Goal: Task Accomplishment & Management: Complete application form

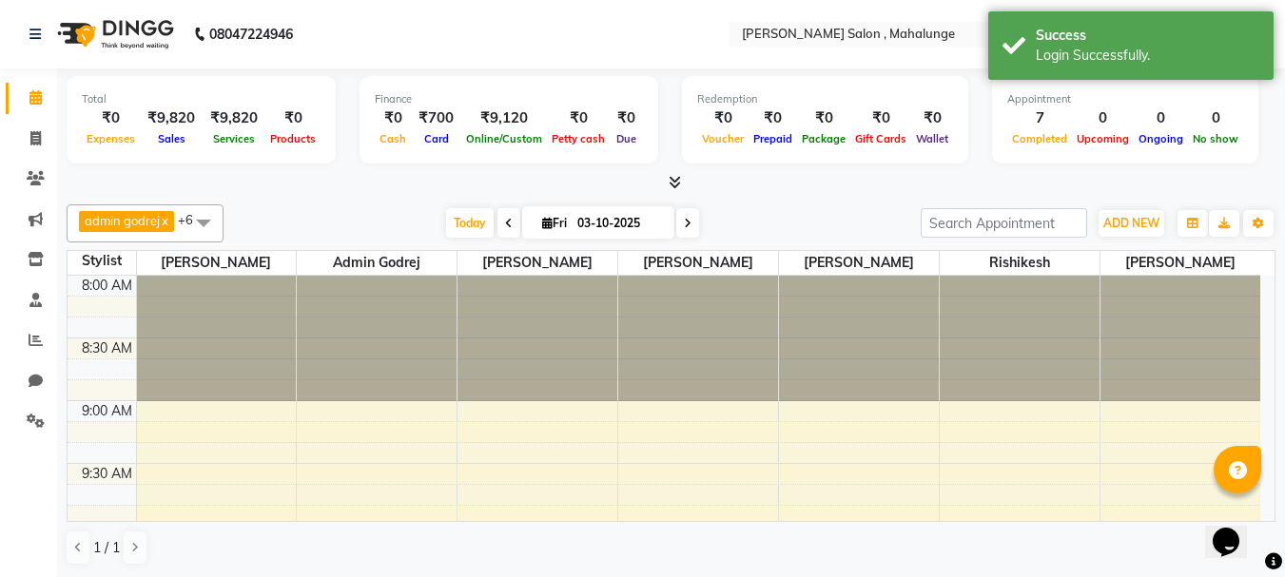
scroll to position [1131, 0]
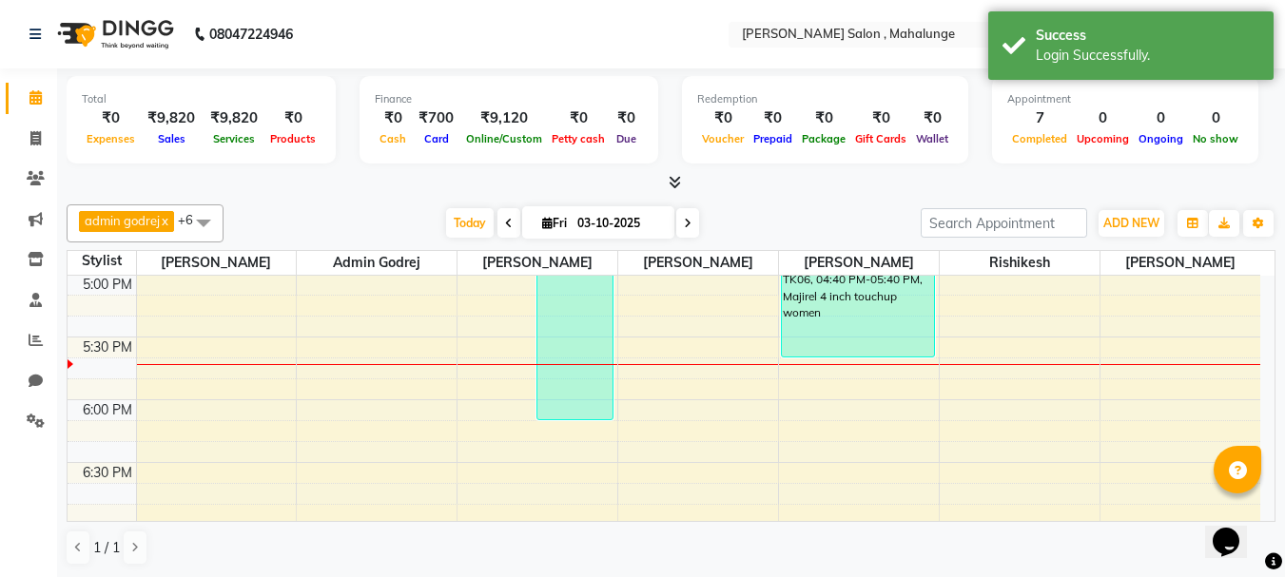
click at [674, 173] on span at bounding box center [671, 183] width 20 height 20
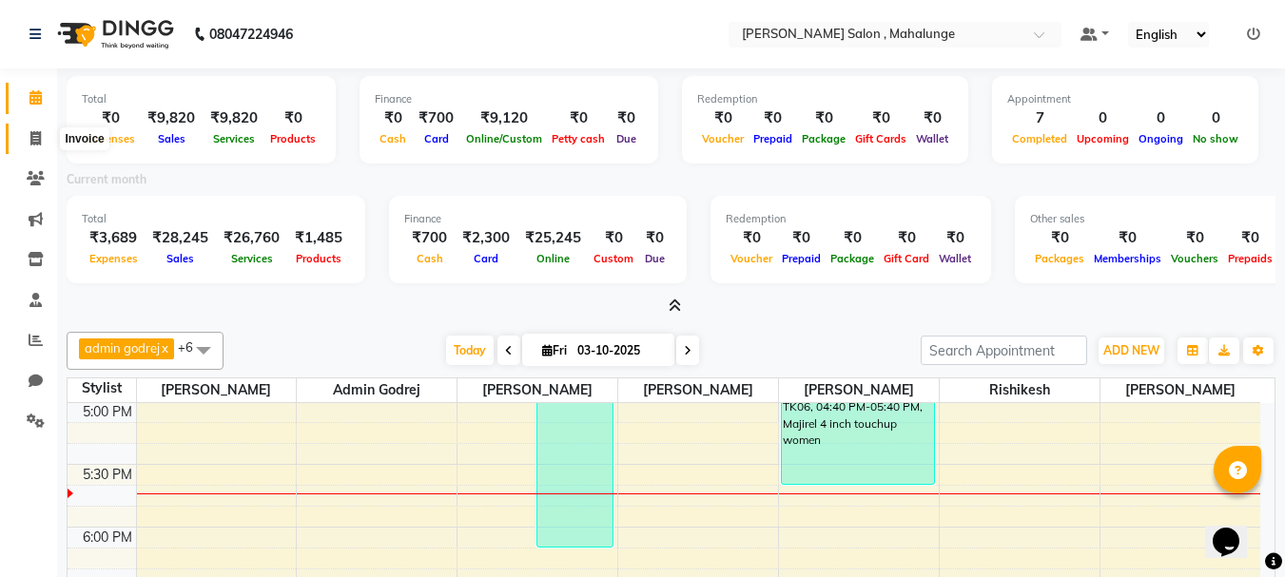
click at [29, 141] on span at bounding box center [35, 139] width 33 height 22
select select "7250"
select select "service"
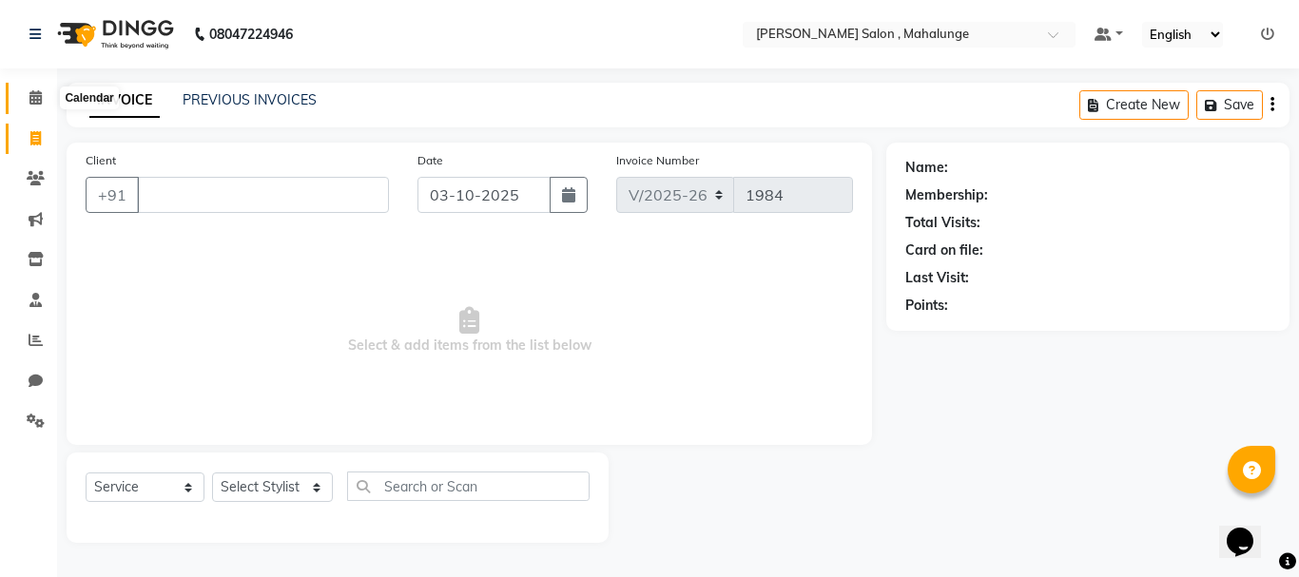
click at [34, 96] on icon at bounding box center [35, 97] width 12 height 14
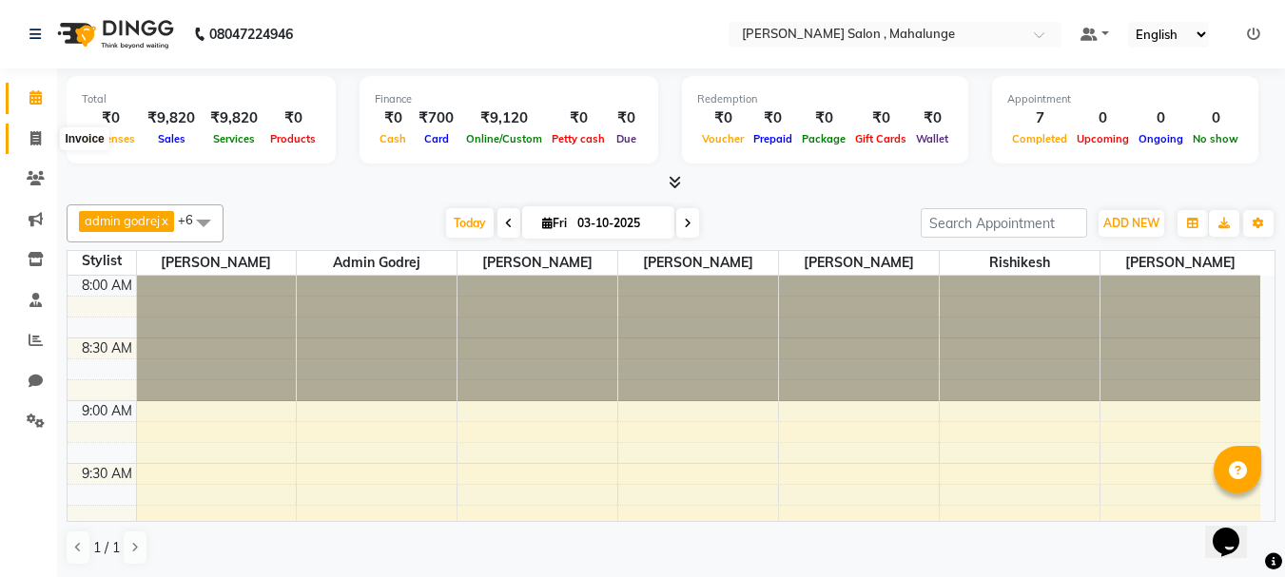
click at [31, 140] on icon at bounding box center [35, 138] width 10 height 14
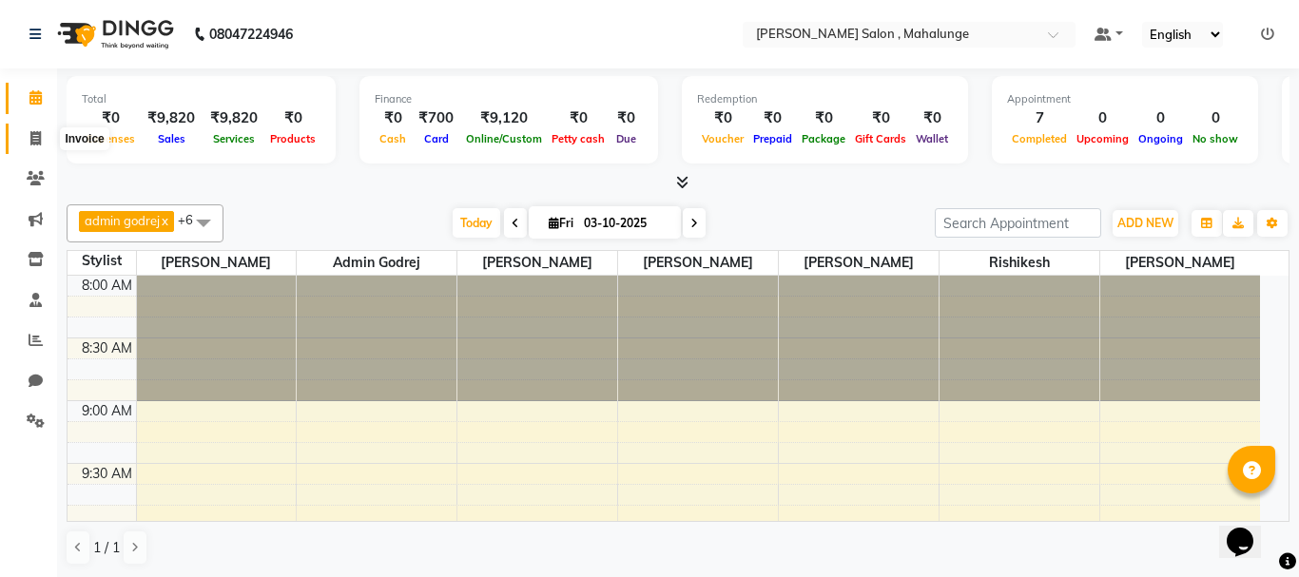
select select "7250"
select select "service"
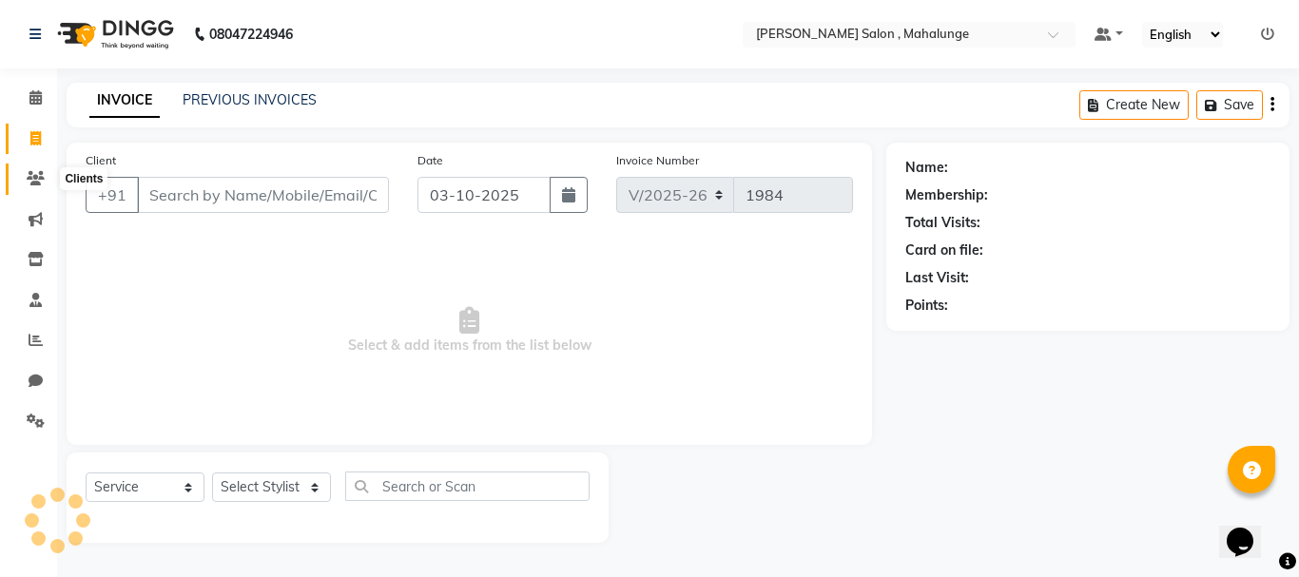
click at [35, 173] on icon at bounding box center [36, 178] width 18 height 14
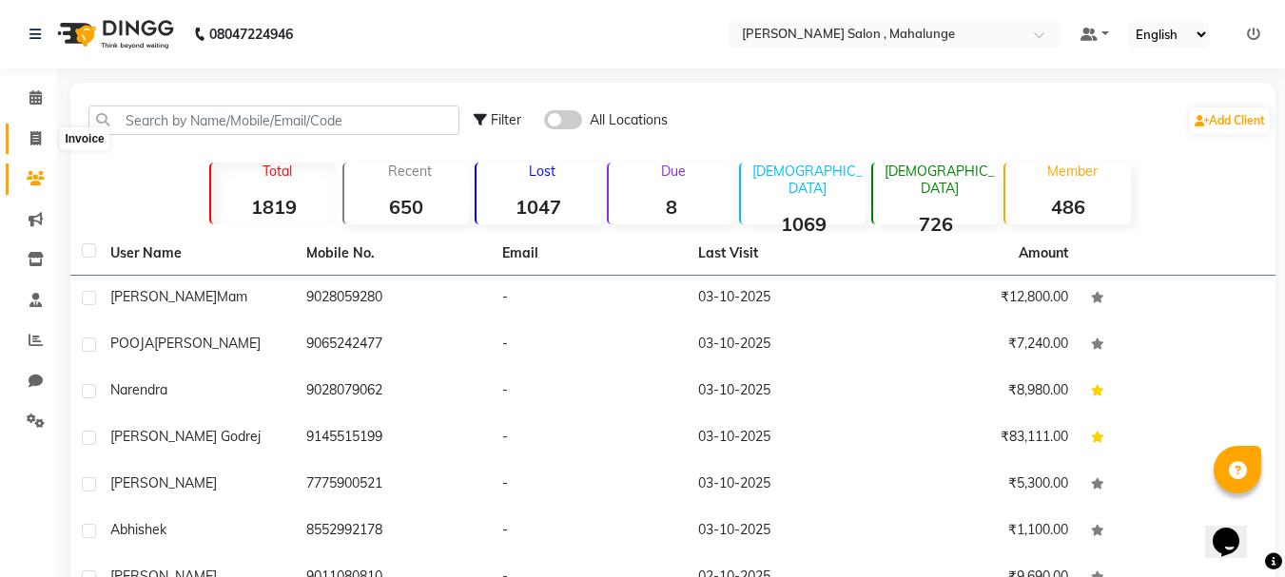
click at [32, 129] on span at bounding box center [35, 139] width 33 height 22
select select "7250"
select select "service"
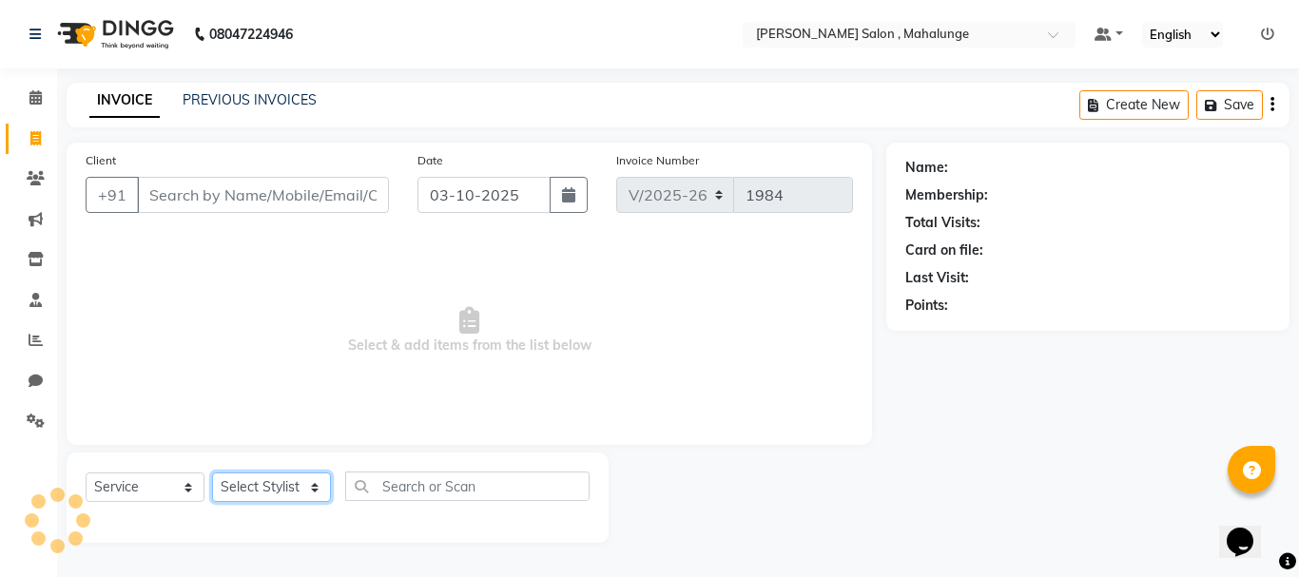
click at [279, 485] on select "Select Stylist" at bounding box center [271, 487] width 119 height 29
select select "61806"
click at [212, 473] on select "Select Stylist admin godrej [PERSON_NAME] [PERSON_NAME] [PERSON_NAME] [PERSON_N…" at bounding box center [272, 487] width 121 height 29
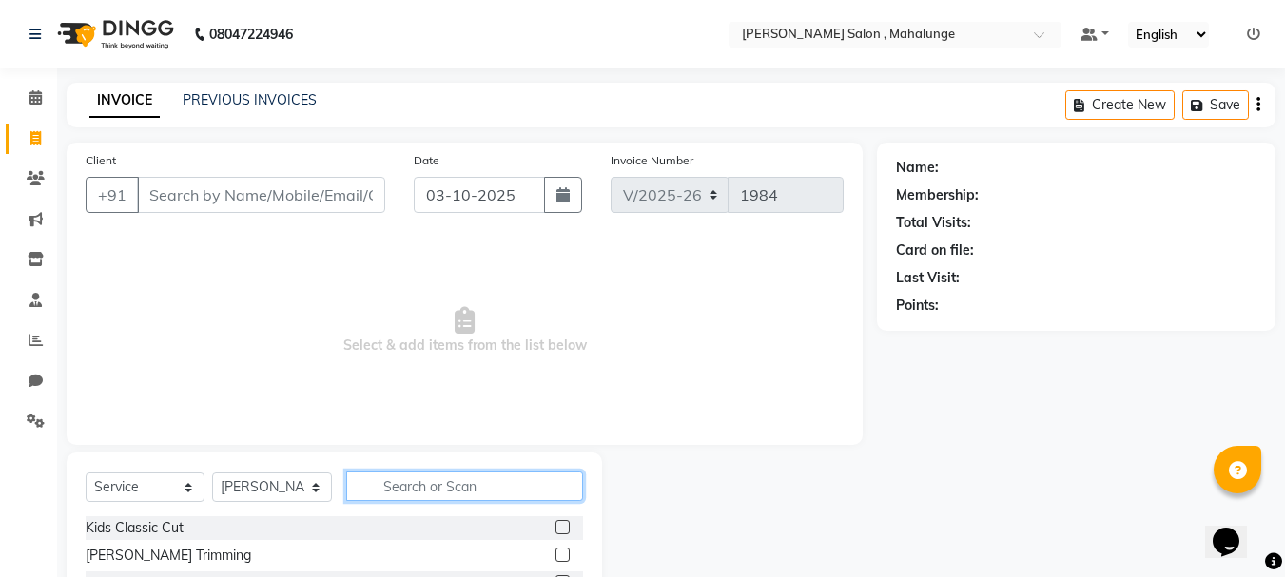
click at [419, 489] on input "text" at bounding box center [464, 486] width 237 height 29
type input "eye"
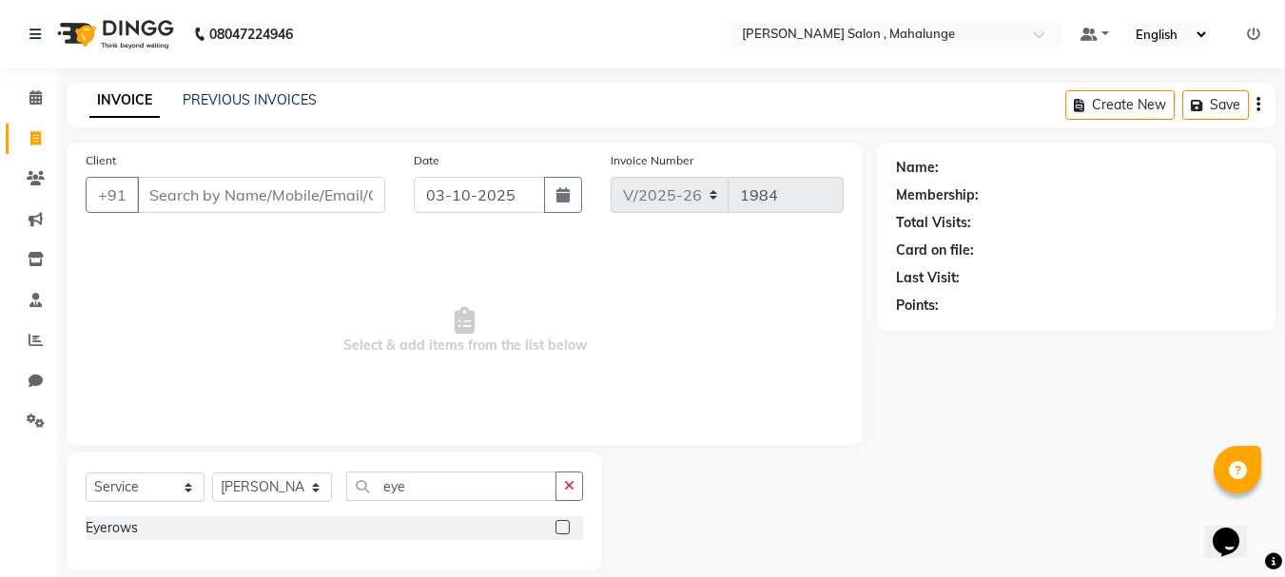
click at [558, 527] on label at bounding box center [563, 527] width 14 height 14
click at [558, 527] on input "checkbox" at bounding box center [562, 528] width 12 height 12
click at [558, 527] on label at bounding box center [563, 527] width 14 height 14
click at [558, 527] on input "checkbox" at bounding box center [562, 528] width 12 height 12
click at [558, 527] on label at bounding box center [563, 527] width 14 height 14
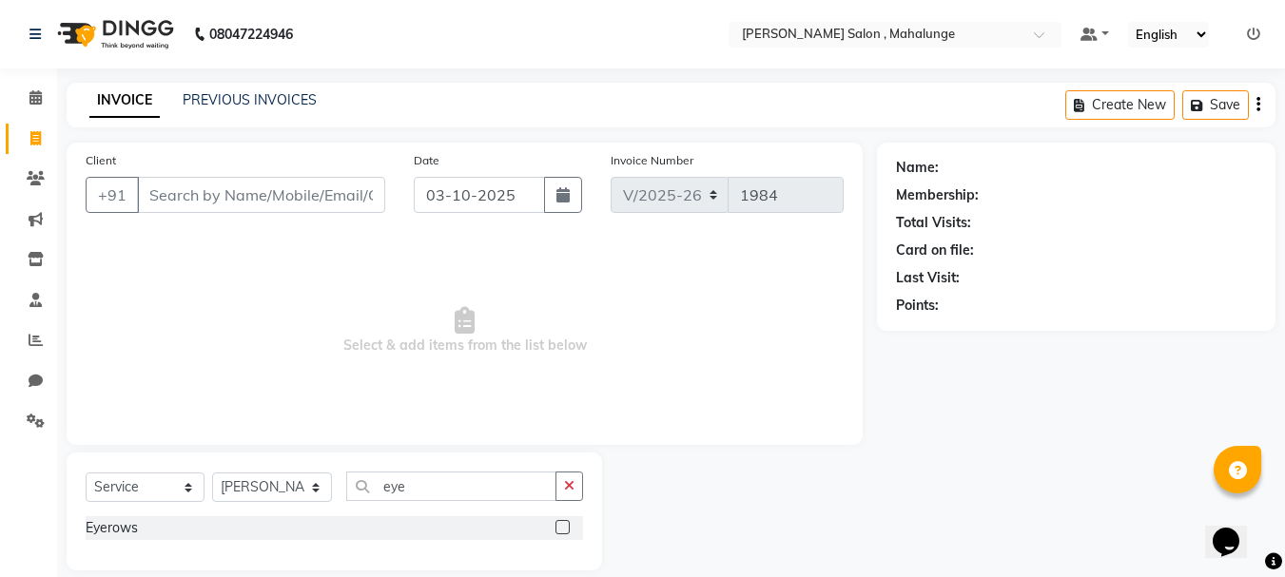
click at [558, 527] on input "checkbox" at bounding box center [562, 528] width 12 height 12
checkbox input "true"
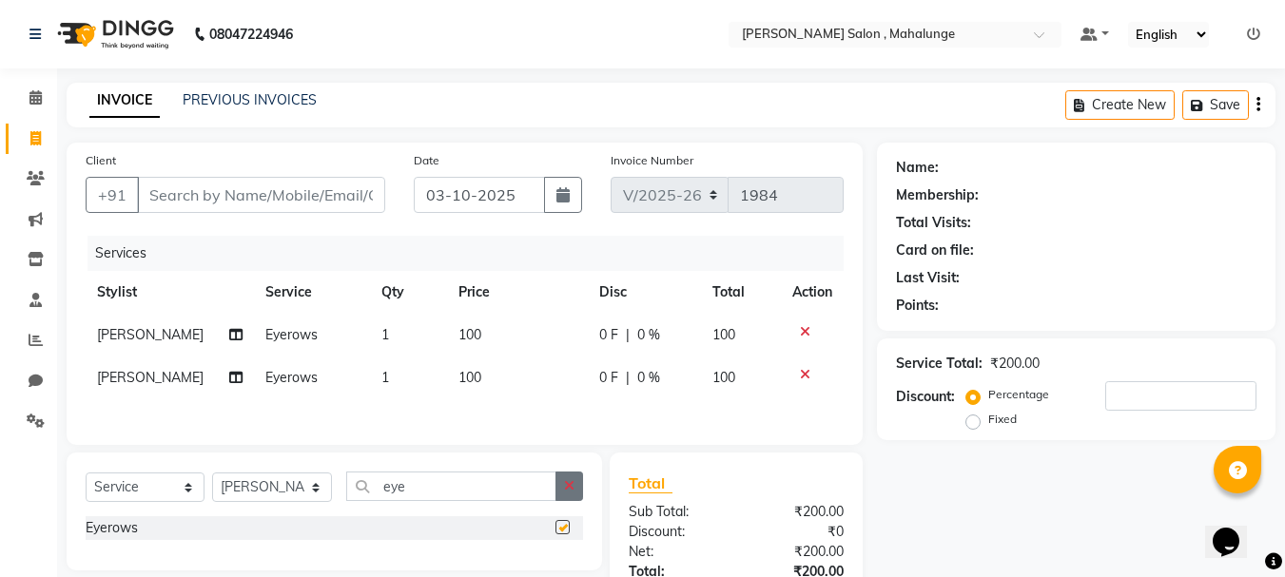
click at [564, 499] on button "button" at bounding box center [570, 486] width 28 height 29
click at [556, 499] on input "text" at bounding box center [451, 486] width 210 height 29
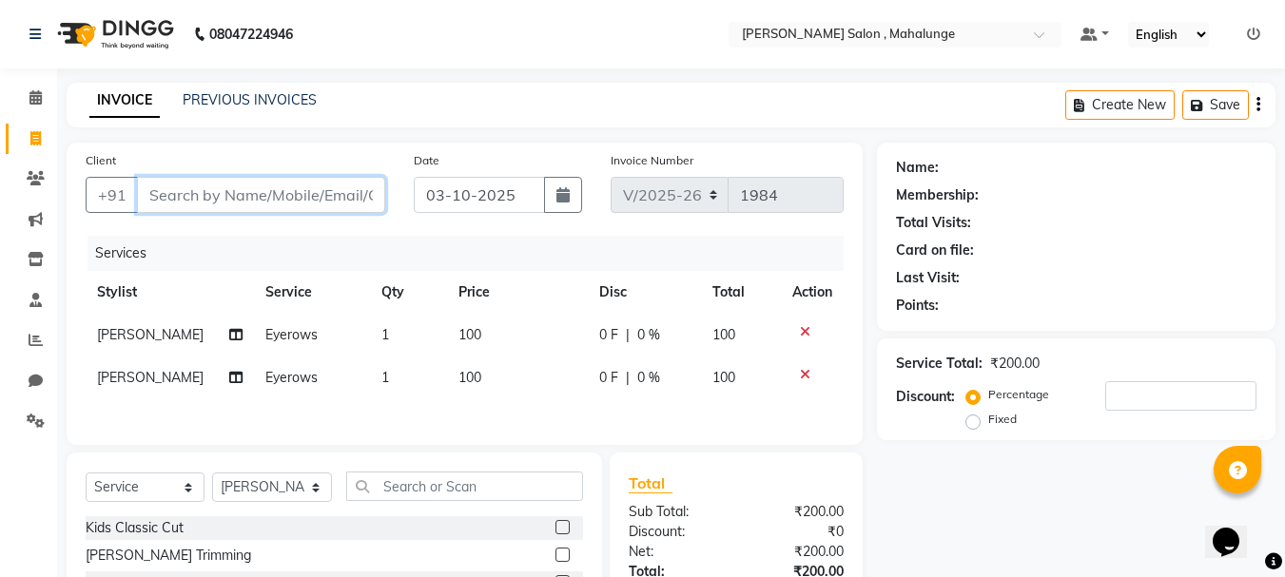
click at [227, 196] on input "Client" at bounding box center [261, 195] width 248 height 36
type input "9"
type input "0"
type input "9445901906"
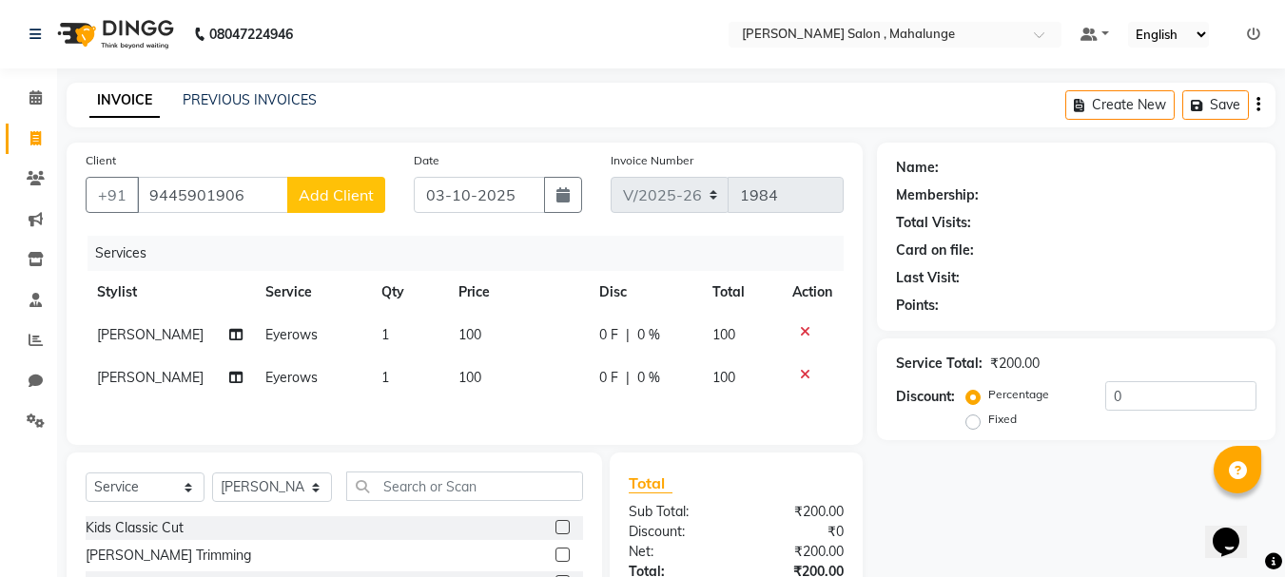
click at [805, 330] on icon at bounding box center [805, 331] width 10 height 13
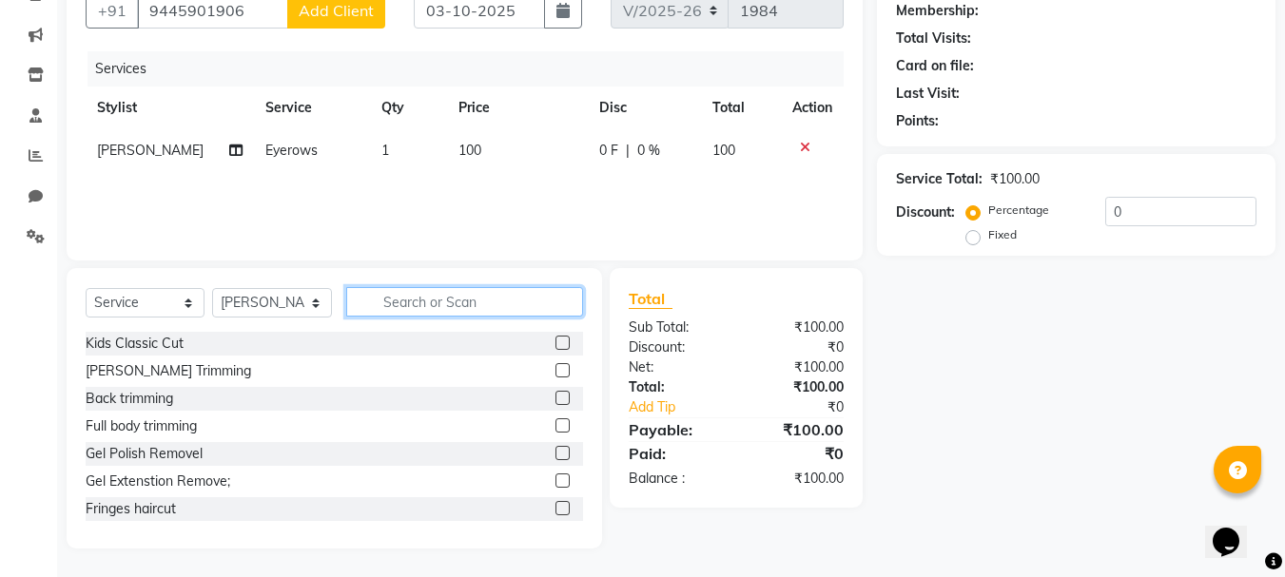
click at [569, 316] on input "text" at bounding box center [464, 301] width 237 height 29
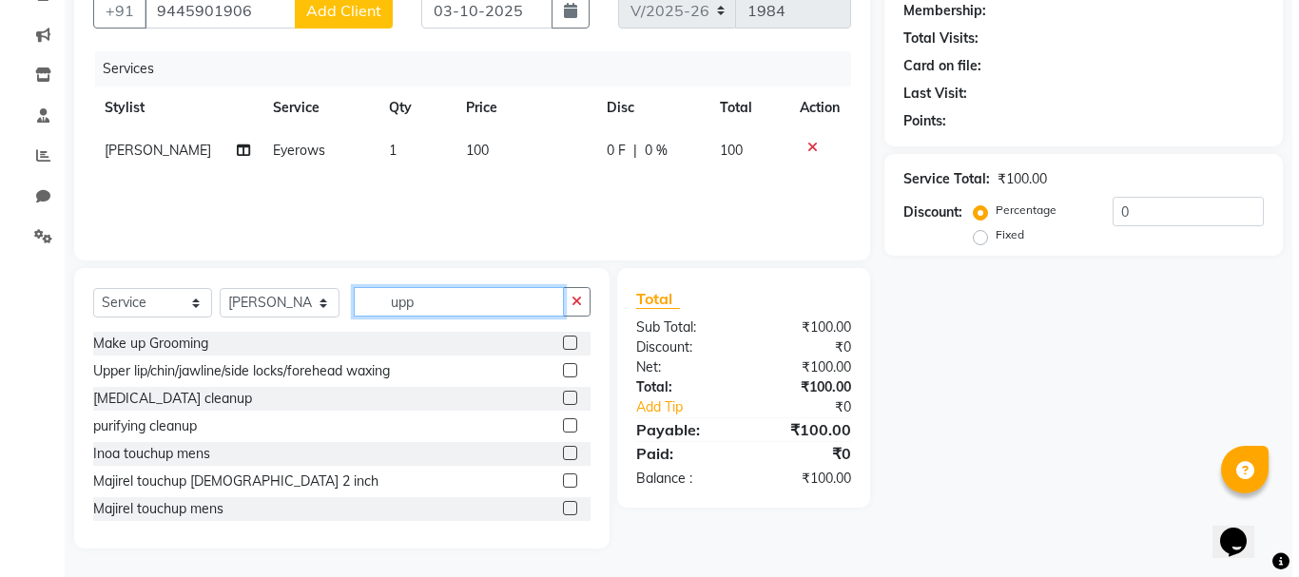
scroll to position [144, 0]
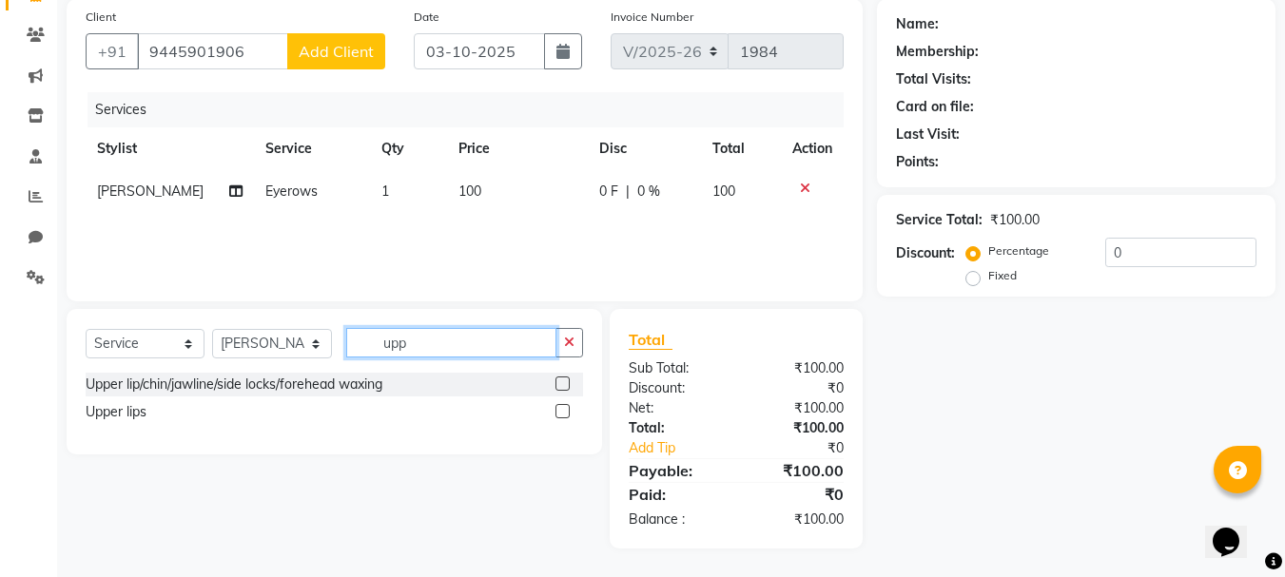
type input "upp"
click at [563, 410] on label at bounding box center [563, 411] width 14 height 14
click at [563, 410] on input "checkbox" at bounding box center [562, 412] width 12 height 12
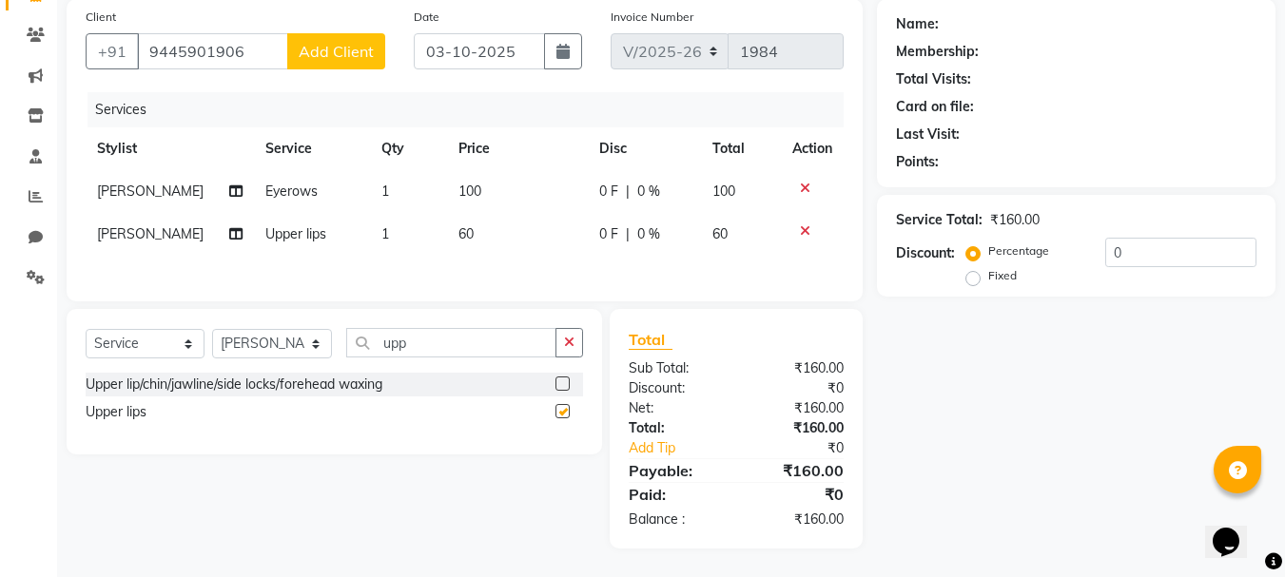
checkbox input "false"
click at [353, 66] on button "Add Client" at bounding box center [336, 51] width 98 height 36
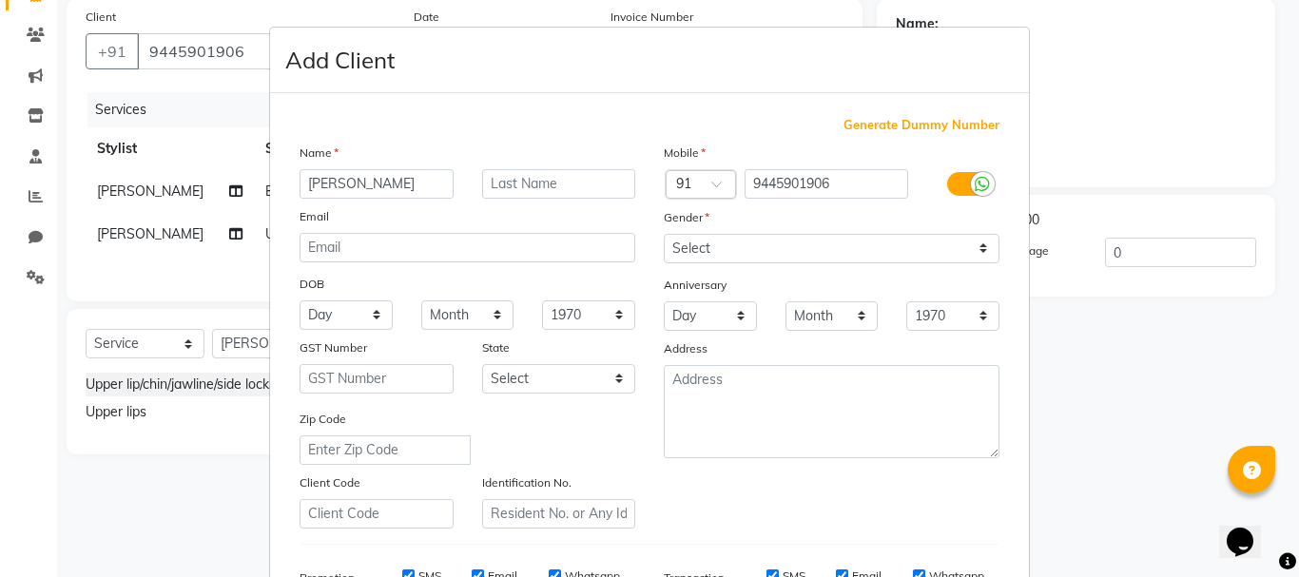
type input "[PERSON_NAME]"
click at [755, 254] on select "Select [DEMOGRAPHIC_DATA] [DEMOGRAPHIC_DATA] Other Prefer Not To Say" at bounding box center [832, 248] width 336 height 29
select select "[DEMOGRAPHIC_DATA]"
click at [664, 234] on select "Select [DEMOGRAPHIC_DATA] [DEMOGRAPHIC_DATA] Other Prefer Not To Say" at bounding box center [832, 248] width 336 height 29
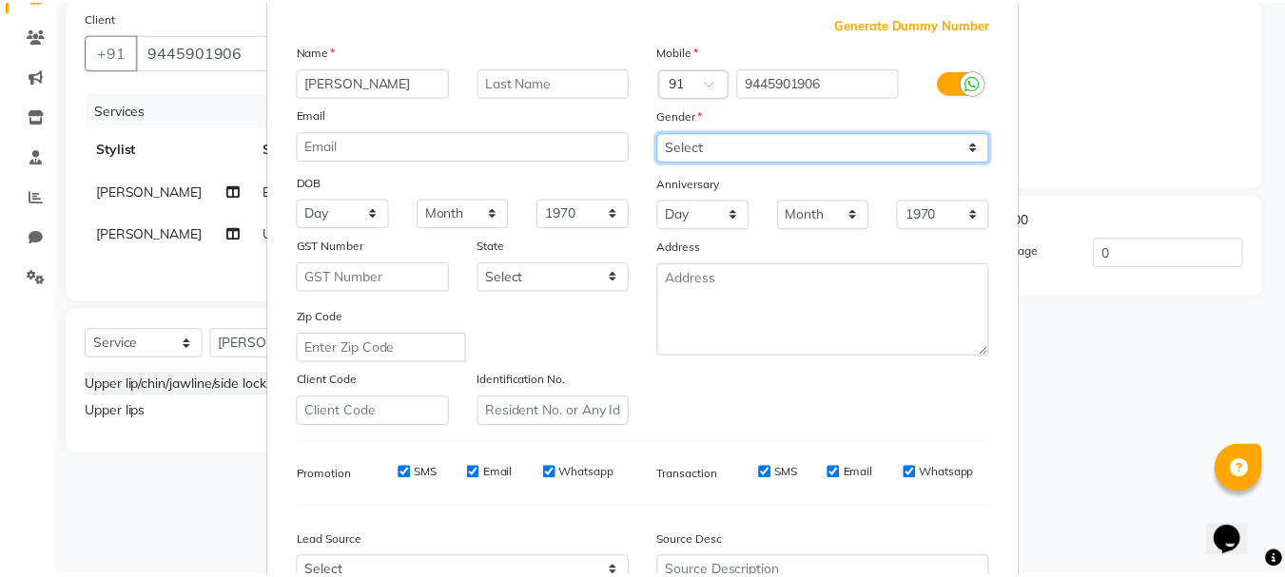
scroll to position [301, 0]
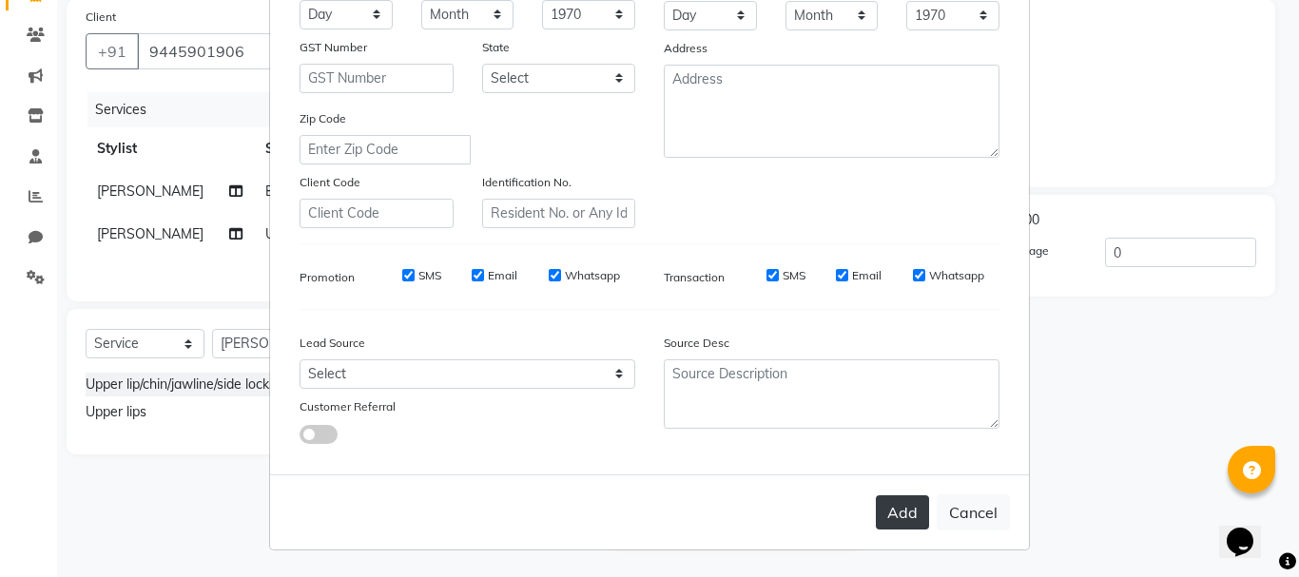
click at [917, 514] on button "Add" at bounding box center [902, 513] width 53 height 34
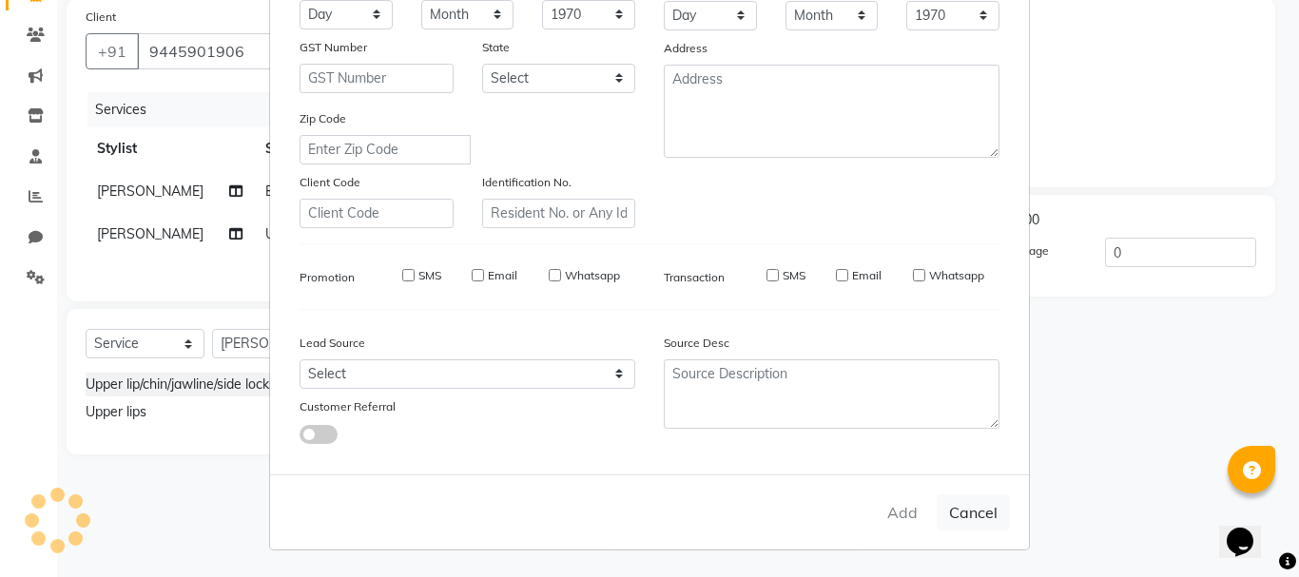
select select
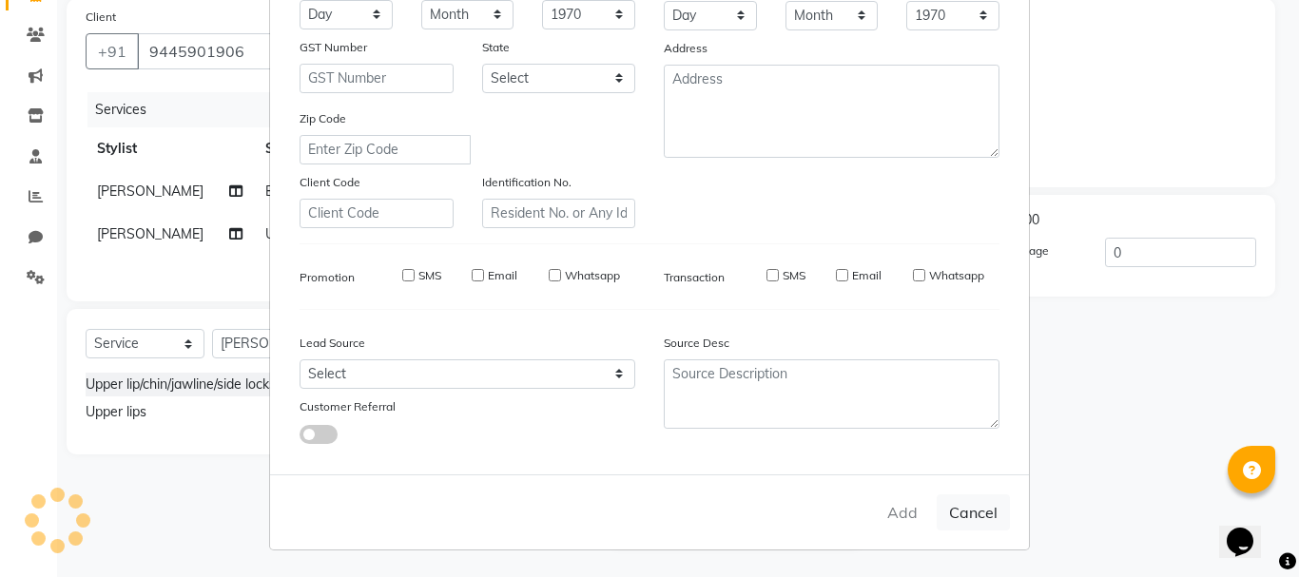
select select
checkbox input "false"
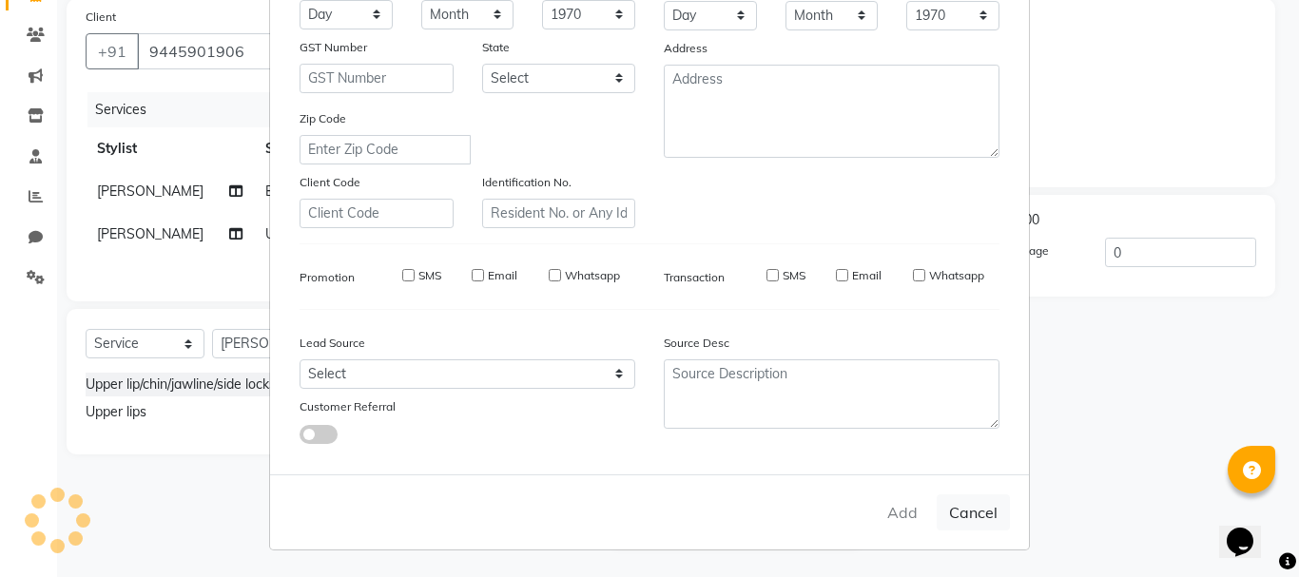
checkbox input "false"
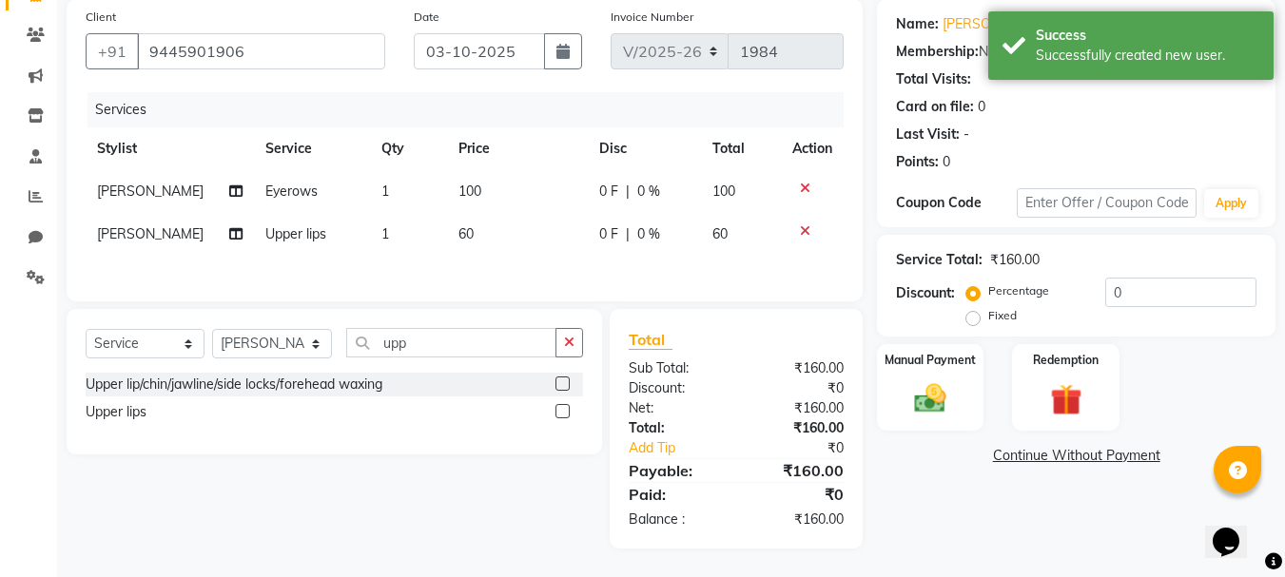
scroll to position [146, 0]
click at [923, 367] on div "Manual Payment" at bounding box center [930, 387] width 111 height 90
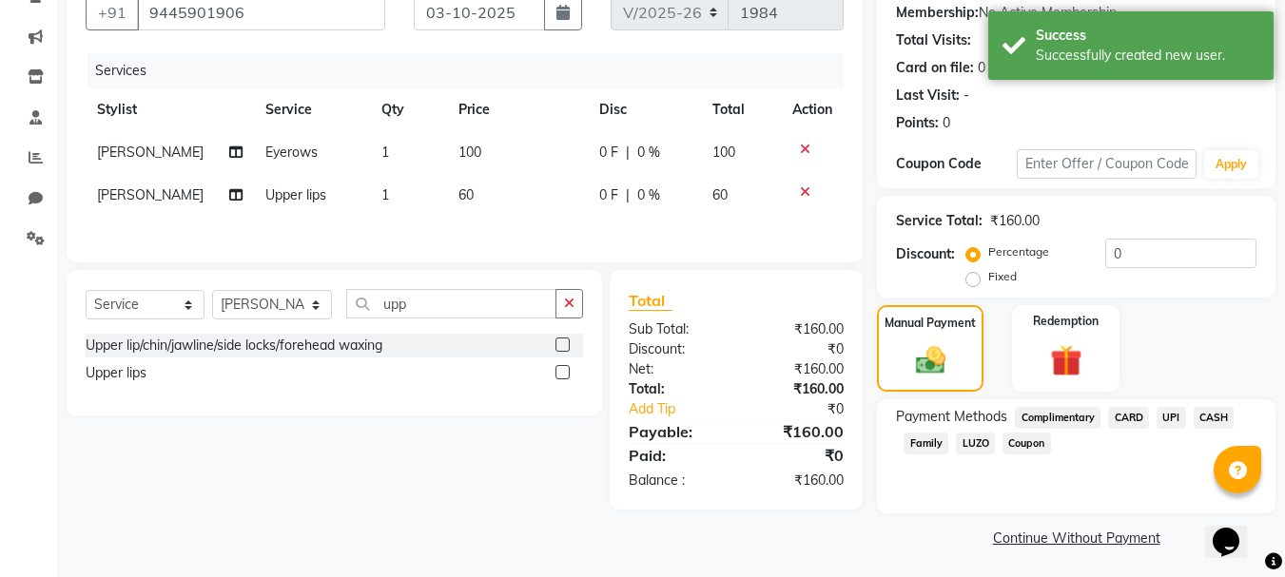
scroll to position [186, 0]
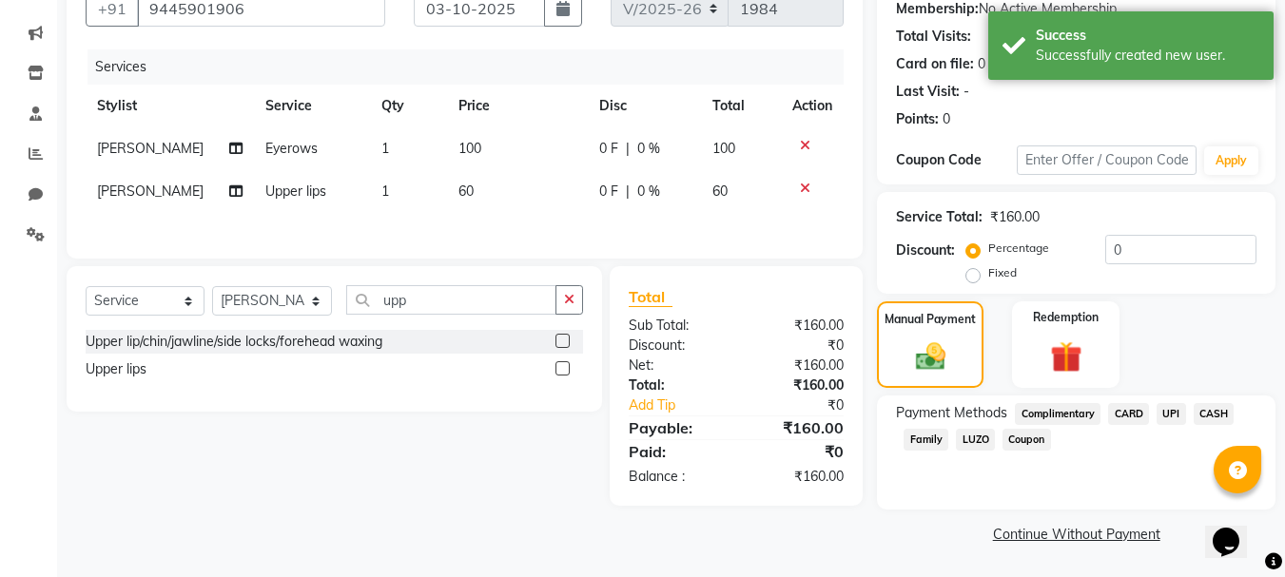
click at [1169, 409] on span "UPI" at bounding box center [1171, 414] width 29 height 22
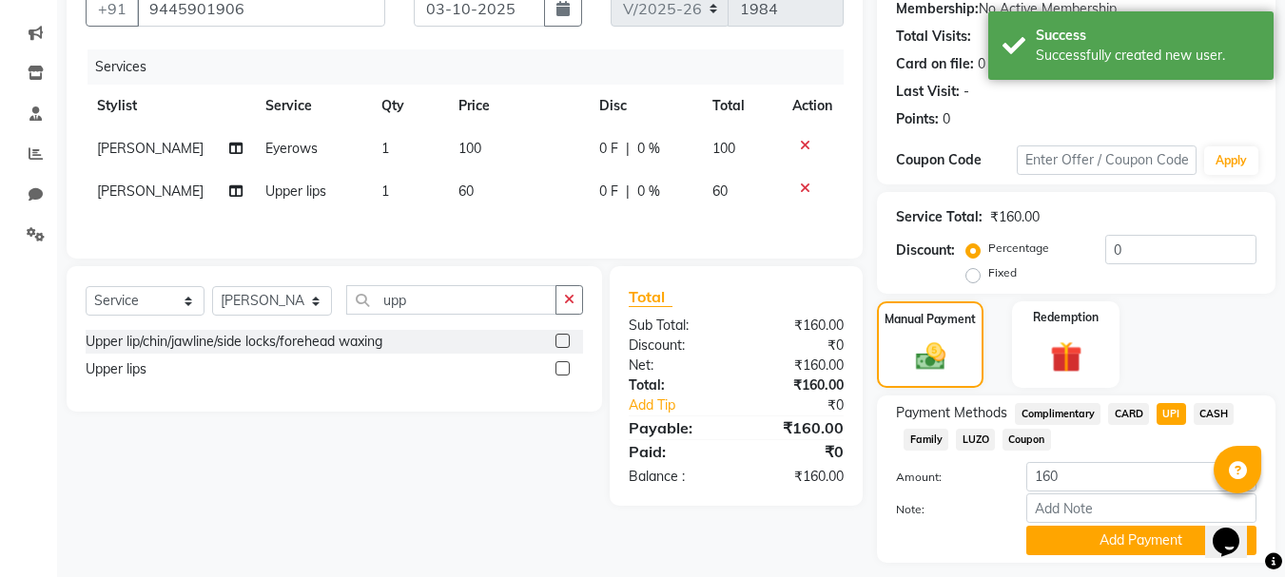
scroll to position [240, 0]
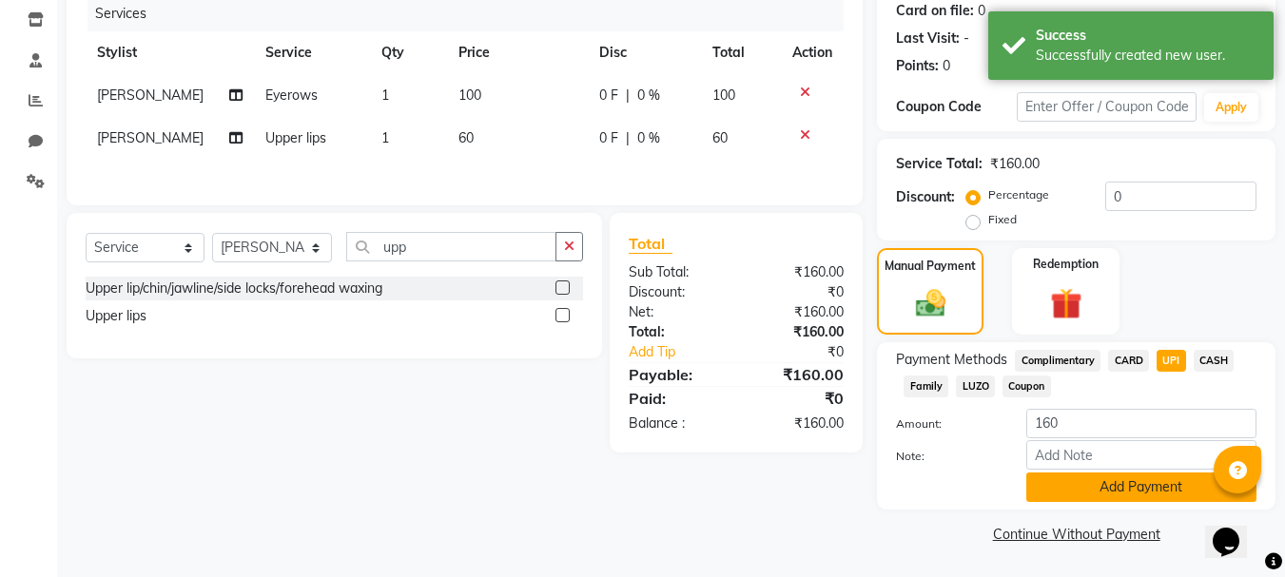
click at [1175, 486] on button "Add Payment" at bounding box center [1141, 487] width 230 height 29
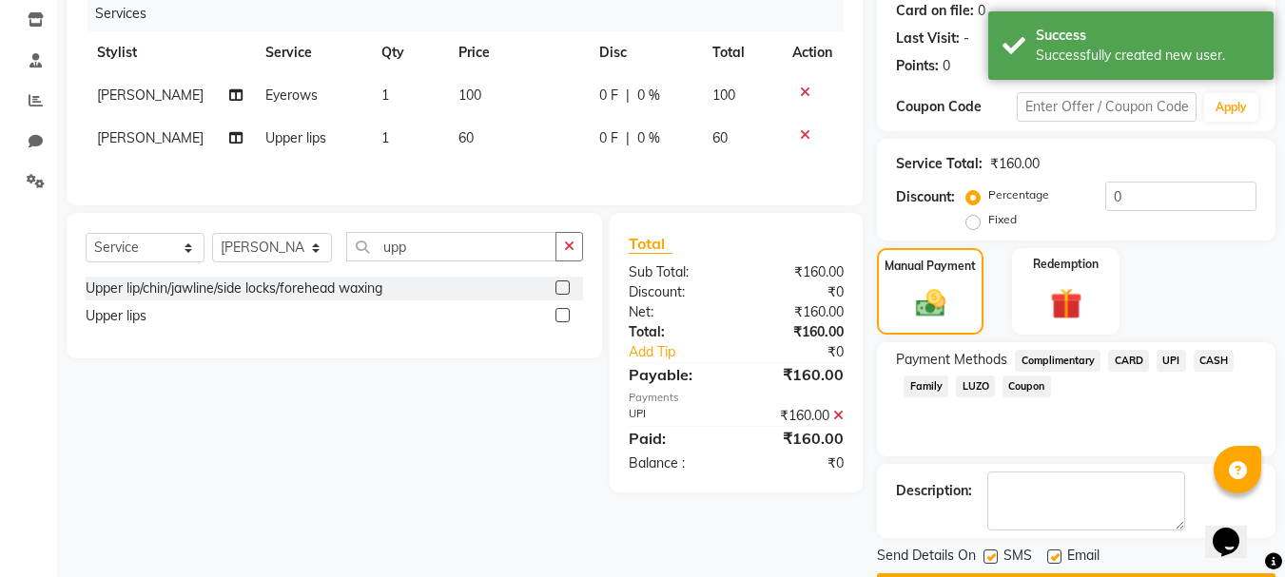
scroll to position [294, 0]
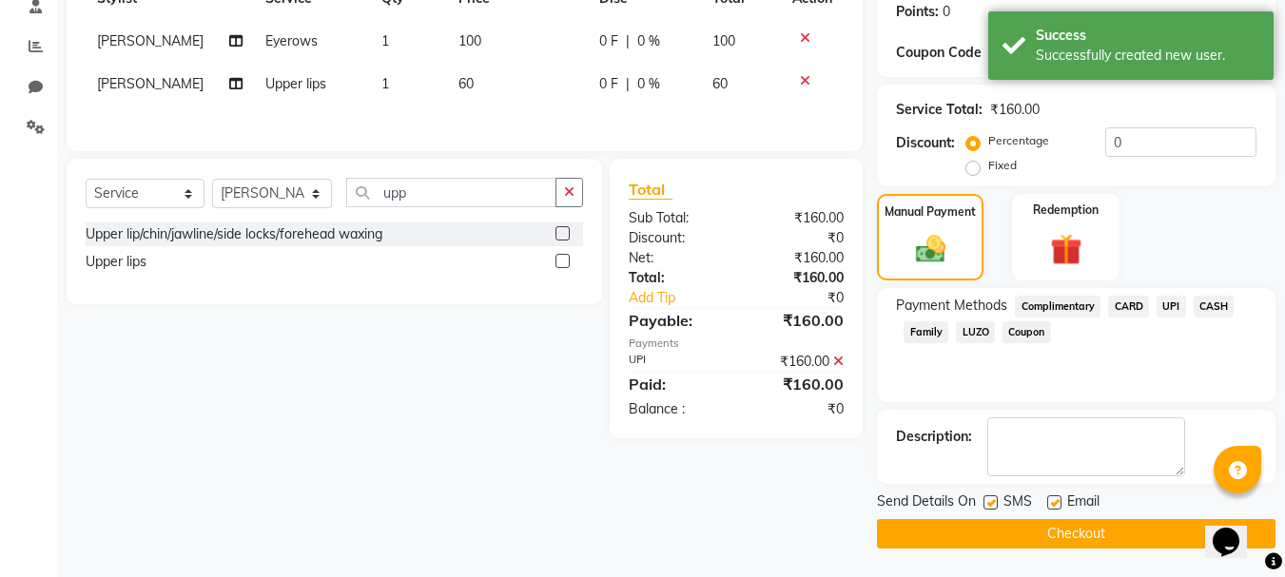
drag, startPoint x: 1041, startPoint y: 546, endPoint x: 828, endPoint y: 402, distance: 257.0
click at [1038, 546] on button "Checkout" at bounding box center [1076, 533] width 399 height 29
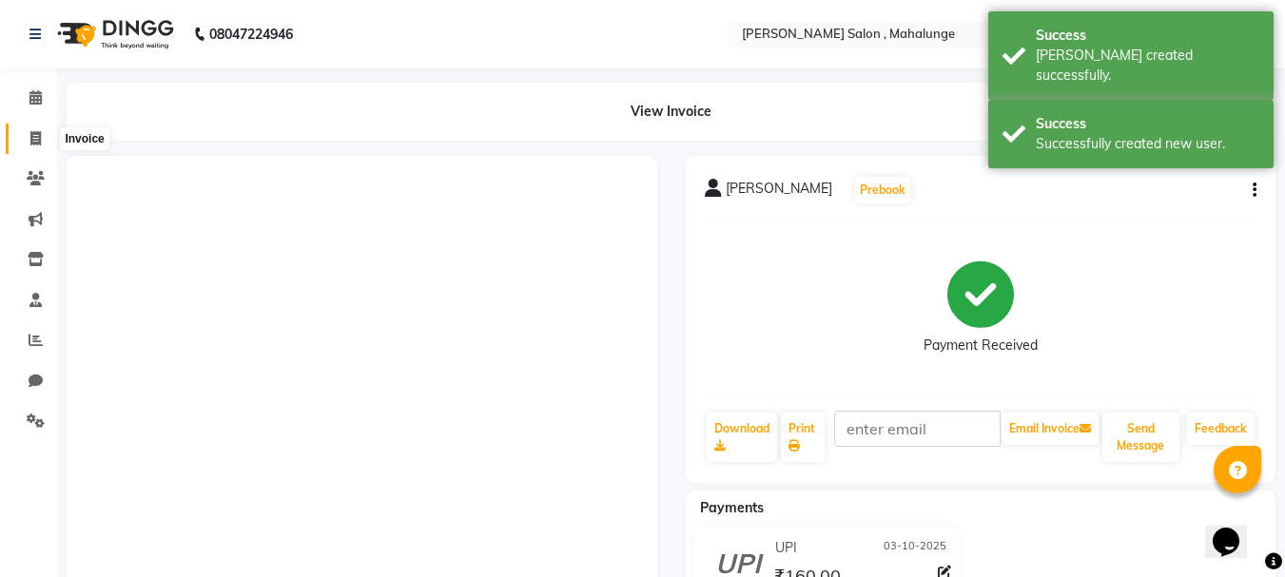
click at [43, 138] on span at bounding box center [35, 139] width 33 height 22
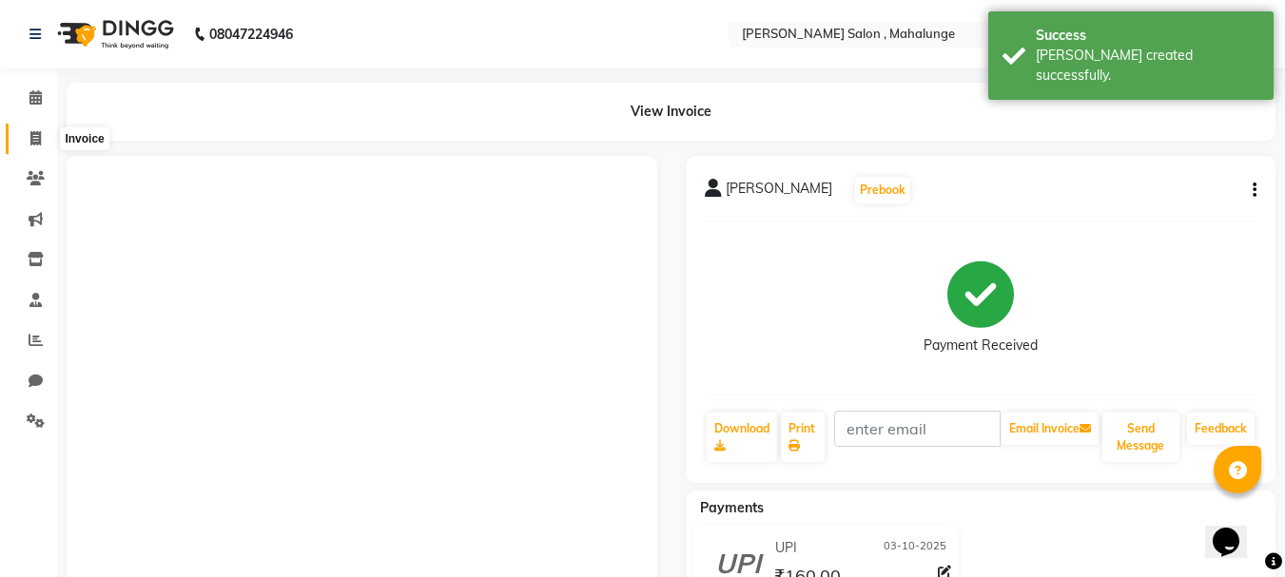
select select "7250"
select select "service"
